Goal: Information Seeking & Learning: Compare options

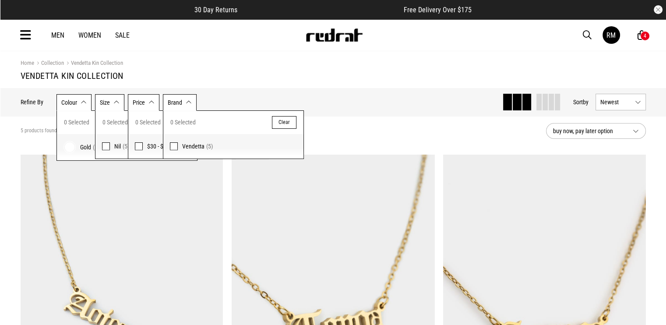
drag, startPoint x: 18, startPoint y: 35, endPoint x: 23, endPoint y: 38, distance: 5.7
click at [18, 35] on div "Men Women Sale RM Hi, Red Rat New Back Footwear Back Mens Back Womens Back Yout…" at bounding box center [334, 35] width 640 height 32
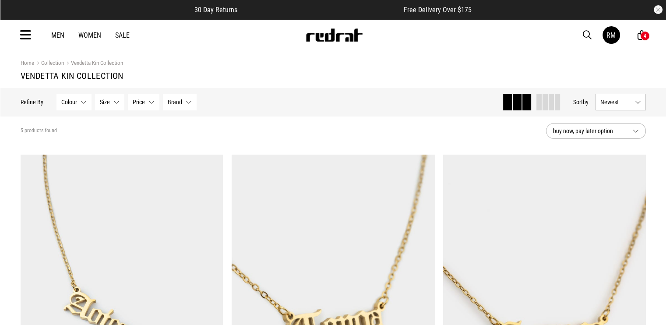
click at [24, 38] on icon at bounding box center [25, 35] width 11 height 14
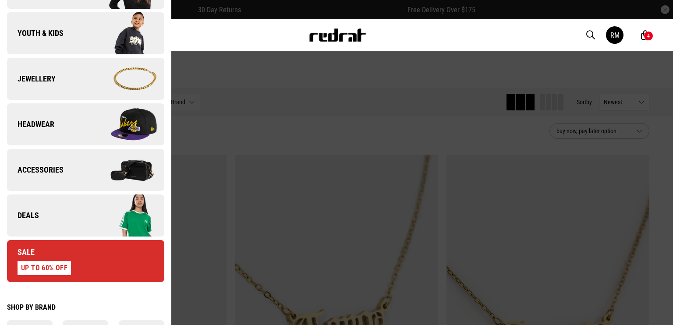
scroll to position [235, 0]
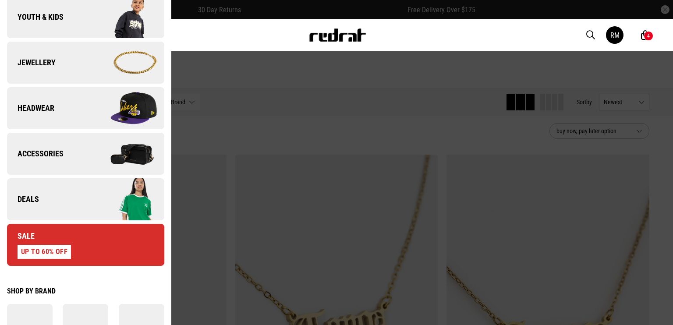
click at [70, 219] on link "Deals" at bounding box center [85, 199] width 157 height 42
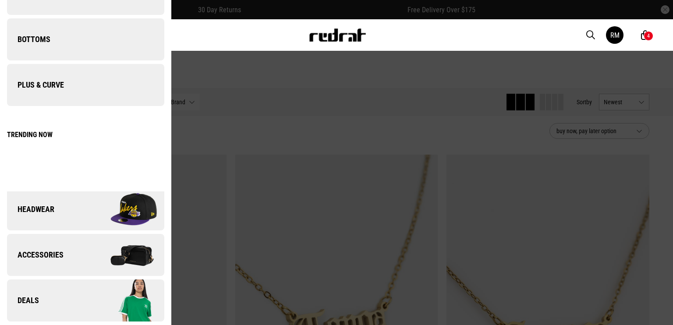
scroll to position [0, 0]
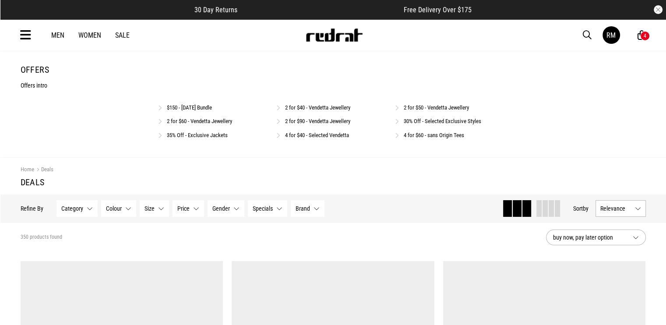
click at [310, 134] on link "4 for $40 - Selected Vendetta" at bounding box center [317, 135] width 64 height 7
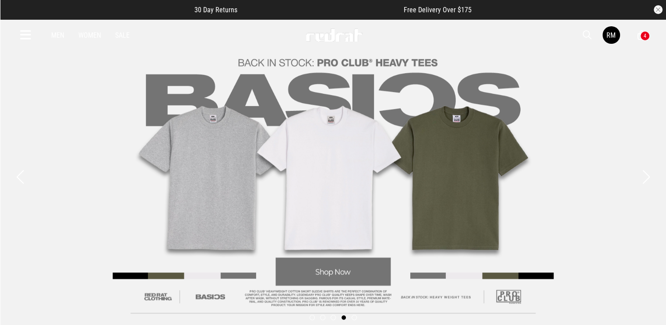
click at [35, 32] on div "Men Women Sale RM Hi, Red Rat New Back Footwear Back Mens Back Womens Back Yout…" at bounding box center [334, 35] width 640 height 32
click at [30, 35] on icon at bounding box center [25, 35] width 11 height 14
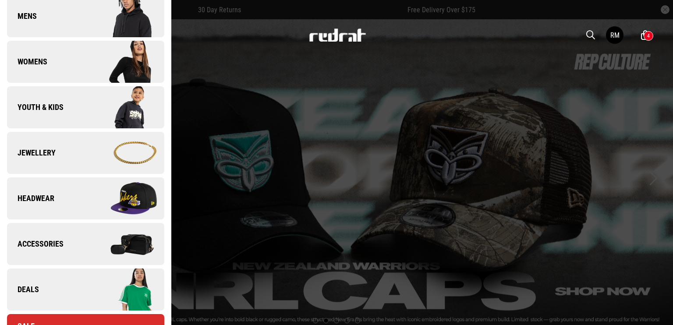
scroll to position [175, 0]
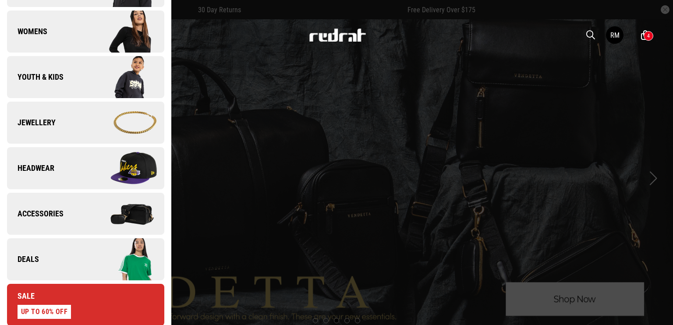
click at [65, 260] on link "Deals" at bounding box center [85, 259] width 157 height 42
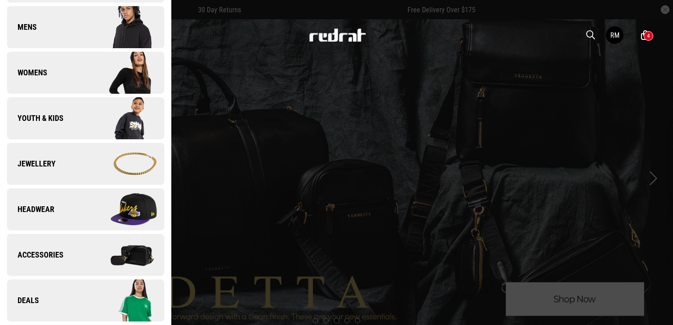
scroll to position [0, 0]
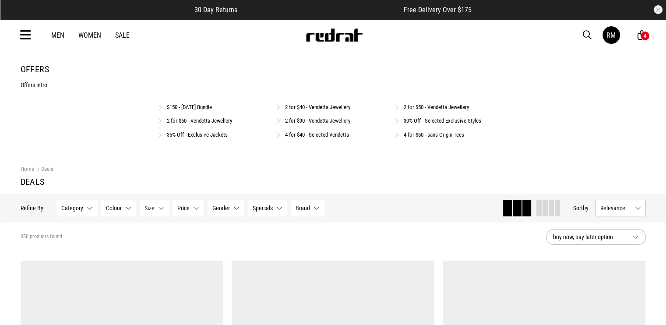
click at [203, 133] on link "35% Off - Exclusive Jackets" at bounding box center [197, 134] width 61 height 7
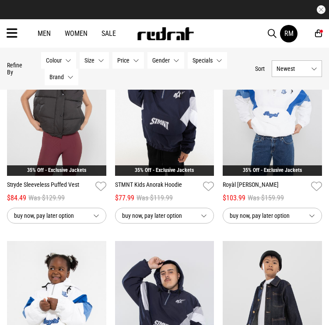
scroll to position [482, 0]
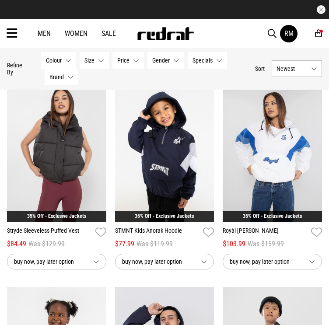
click at [275, 141] on img at bounding box center [272, 152] width 99 height 139
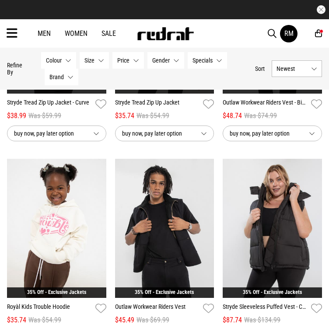
scroll to position [219, 0]
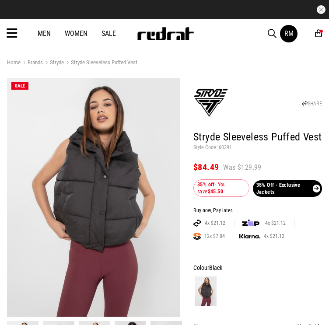
click at [217, 145] on p "Style Code: 60391" at bounding box center [258, 148] width 129 height 7
click at [221, 147] on p "Style Code: 60391" at bounding box center [258, 148] width 129 height 7
copy p "60391"
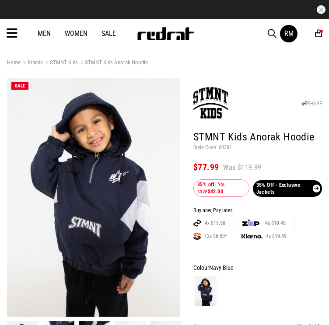
click at [226, 147] on p "Style Code: 60381" at bounding box center [258, 148] width 129 height 7
copy p "60381"
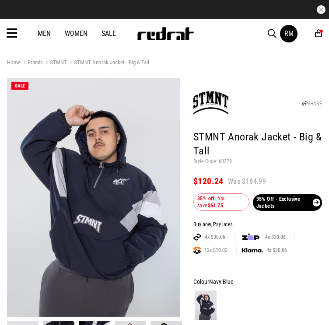
click at [227, 160] on p "Style Code: 60379" at bounding box center [258, 162] width 129 height 7
copy p "60379"
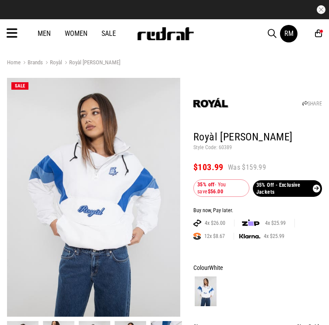
click at [230, 148] on p "Style Code: 60389" at bounding box center [258, 148] width 129 height 7
click at [226, 146] on p "Style Code: 60389" at bounding box center [258, 148] width 129 height 7
copy p "60389"
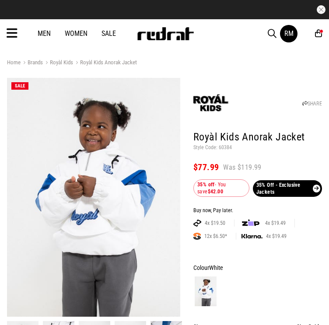
click at [226, 143] on h1 "Royàl Kids Anorak Jacket" at bounding box center [258, 138] width 129 height 14
click at [231, 146] on p "Style Code: 60384" at bounding box center [258, 148] width 129 height 7
click at [231, 147] on p "Style Code: 60384" at bounding box center [258, 148] width 129 height 7
click at [226, 147] on p "Style Code: 60384" at bounding box center [258, 148] width 129 height 7
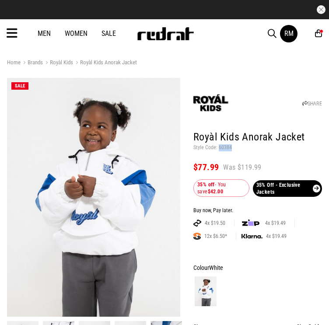
click at [226, 147] on p "Style Code: 60384" at bounding box center [258, 148] width 129 height 7
click at [226, 148] on p "Style Code: 60384" at bounding box center [258, 148] width 129 height 7
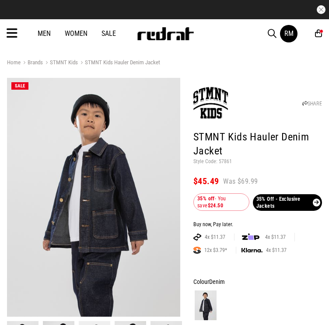
click at [224, 165] on p "Style Code: 57861" at bounding box center [258, 162] width 129 height 7
copy p "57861"
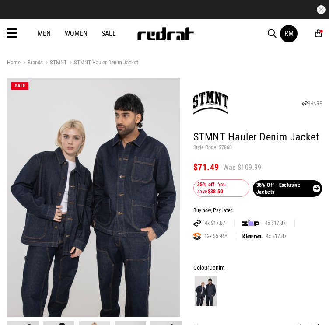
click at [223, 145] on p "Style Code: 57860" at bounding box center [258, 148] width 129 height 7
copy p "57860"
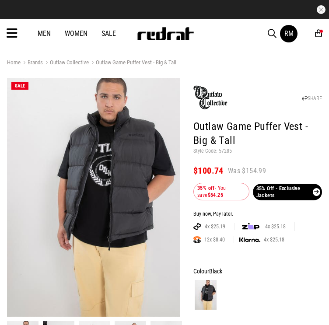
click at [228, 152] on p "Style Code: 57285" at bounding box center [258, 151] width 129 height 7
copy p "57285"
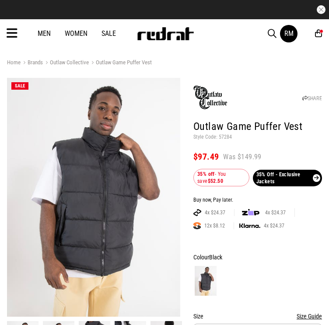
click at [223, 134] on p "Style Code: 57284" at bounding box center [258, 137] width 129 height 7
copy p "57284"
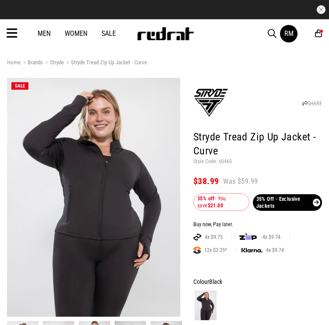
click at [221, 164] on p "Style Code: 60460" at bounding box center [258, 162] width 129 height 7
copy p "60460"
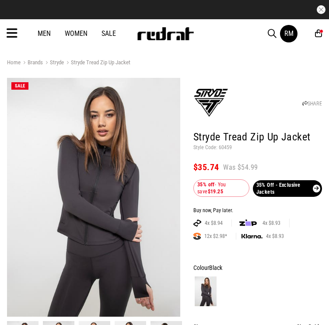
click at [222, 145] on p "Style Code: 60459" at bounding box center [258, 148] width 129 height 7
copy p "60459"
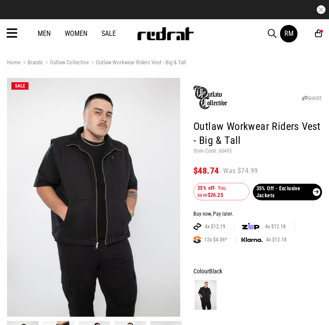
click at [223, 155] on p "Style Code: 60493" at bounding box center [258, 151] width 129 height 7
click at [224, 150] on p "Style Code: 60493" at bounding box center [258, 151] width 129 height 7
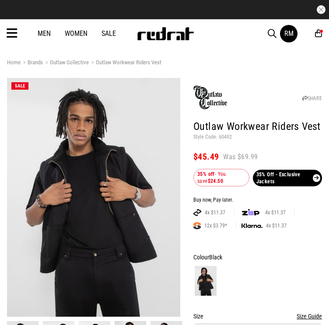
click at [224, 135] on p "Style Code: 60492" at bounding box center [258, 137] width 129 height 7
copy p "60492"
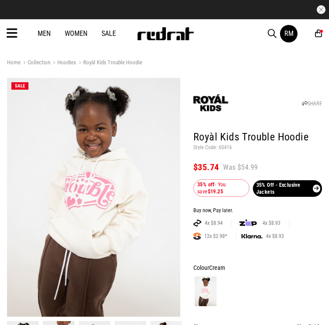
click at [222, 146] on p "Style Code: 60416" at bounding box center [258, 148] width 129 height 7
click at [221, 146] on p "Style Code: 60416" at bounding box center [258, 148] width 129 height 7
copy p "60416"
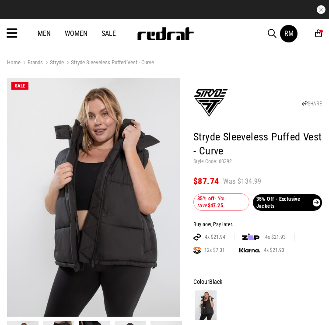
click at [219, 161] on p "Style Code: 60392" at bounding box center [258, 162] width 129 height 7
copy p "60392"
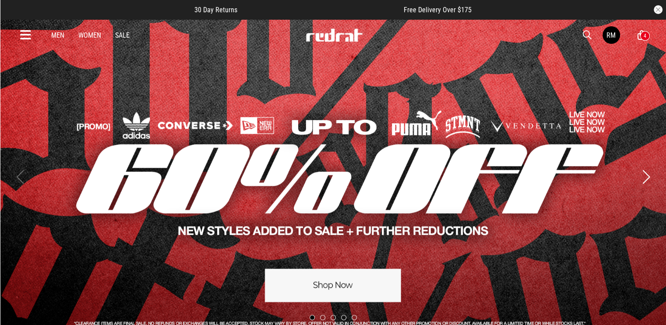
click at [26, 32] on icon at bounding box center [25, 35] width 11 height 14
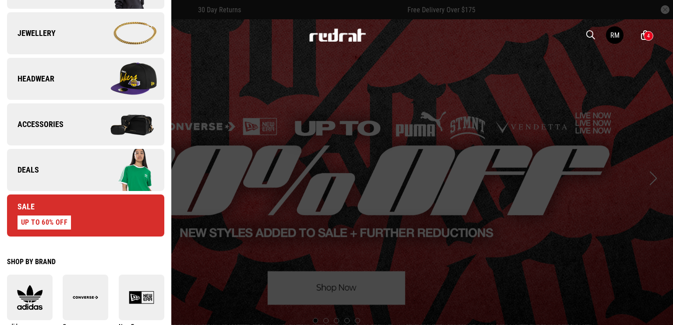
scroll to position [279, 0]
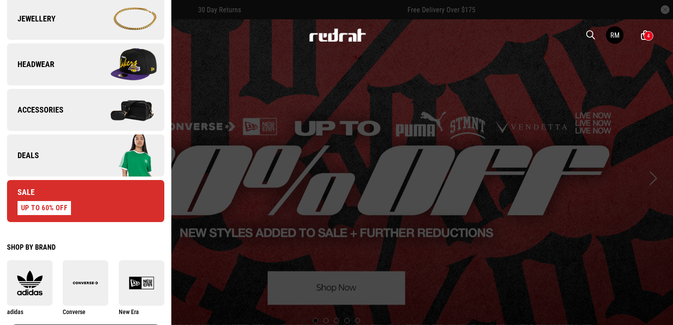
click at [77, 170] on link "Deals" at bounding box center [85, 155] width 157 height 42
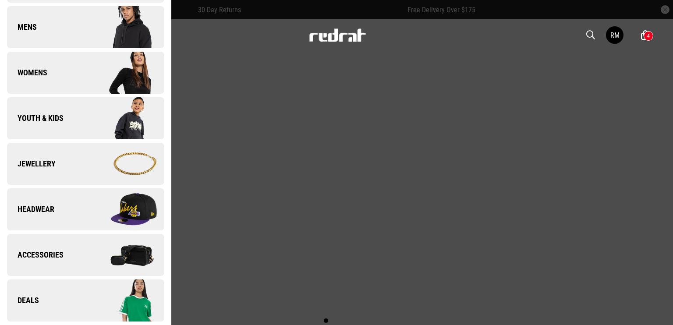
scroll to position [0, 0]
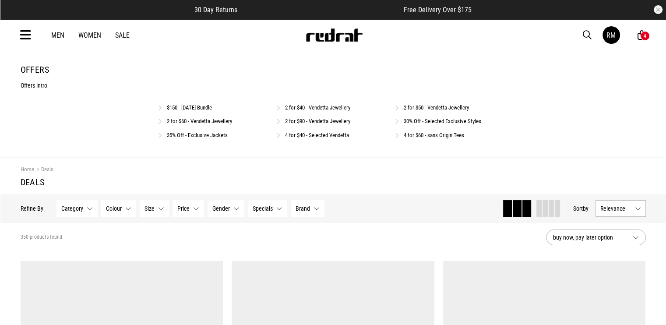
click at [207, 133] on link "35% Off - Exclusive Jackets" at bounding box center [197, 135] width 61 height 7
drag, startPoint x: 492, startPoint y: 122, endPoint x: 403, endPoint y: 125, distance: 88.1
click at [403, 125] on div "$150 - [DATE] Bundle 2 for $40 - Vendetta Jewellery 2 for $50 - Vendetta Jewell…" at bounding box center [333, 123] width 350 height 41
copy link "30% Off - Selected Exclusive Styles"
